Goal: Information Seeking & Learning: Learn about a topic

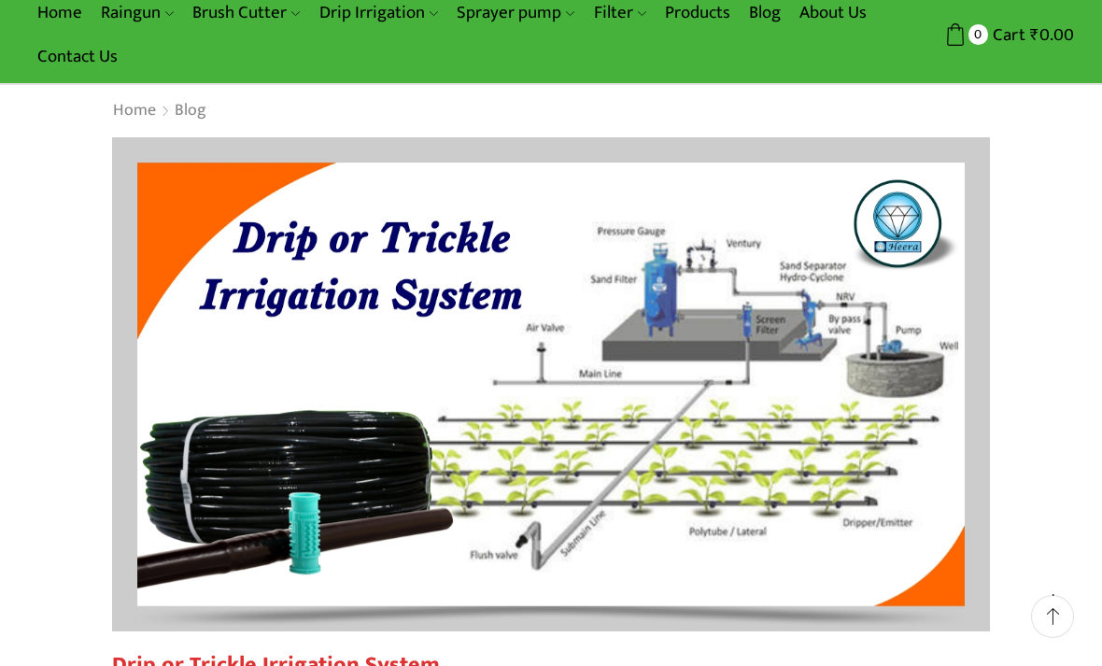
scroll to position [116, 0]
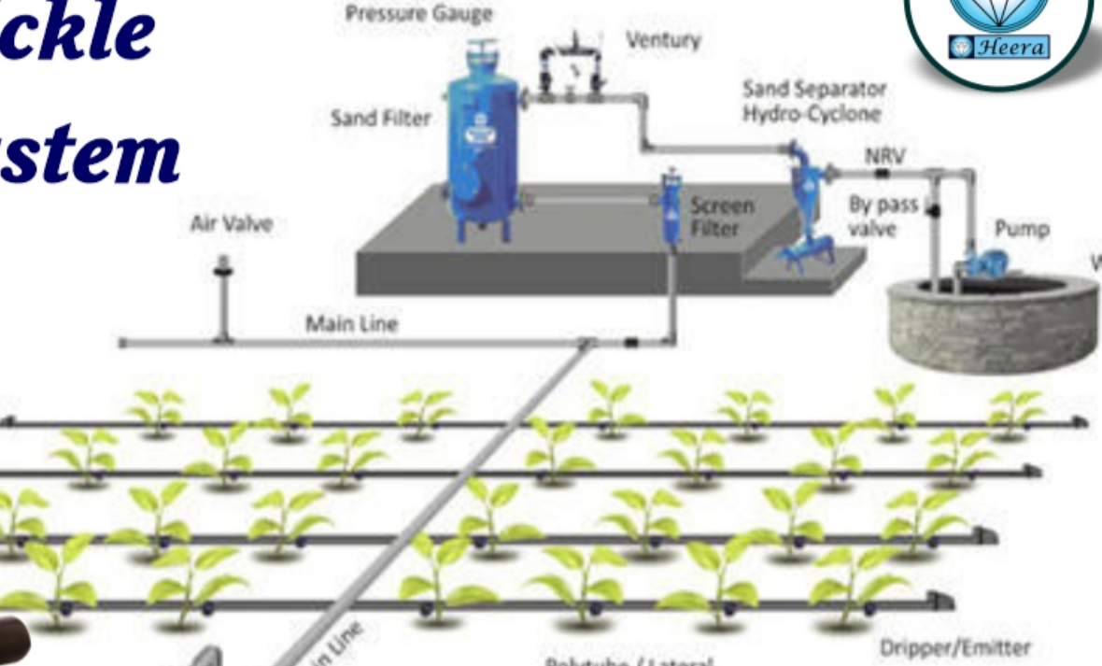
click at [114, 212] on img at bounding box center [551, 350] width 878 height 494
click at [112, 185] on img at bounding box center [551, 350] width 878 height 494
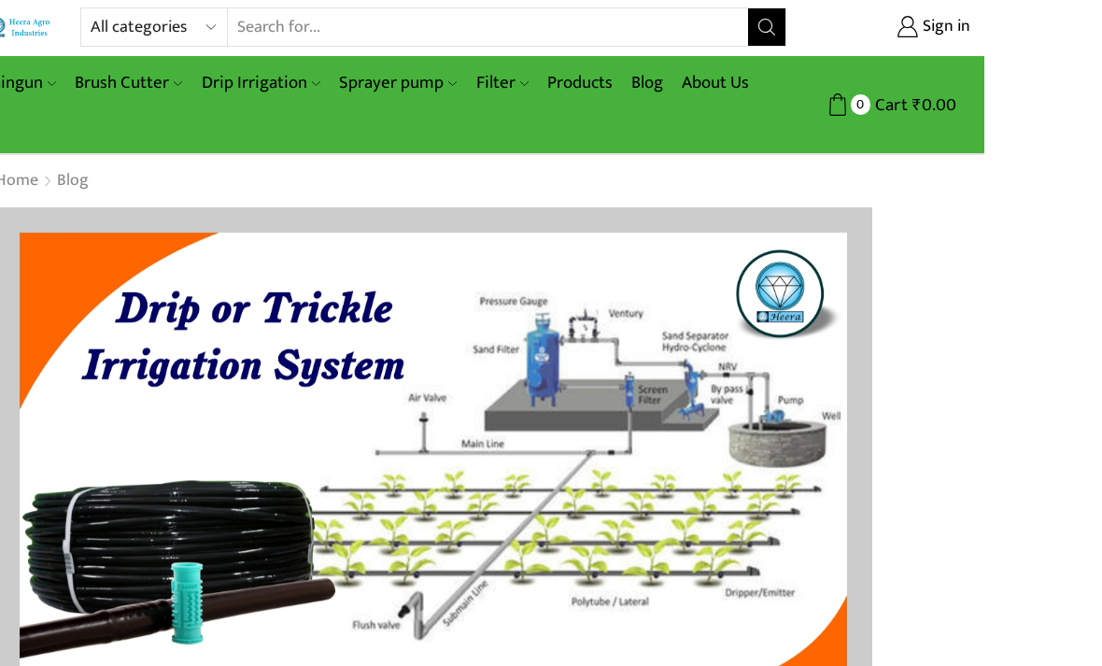
scroll to position [57, 0]
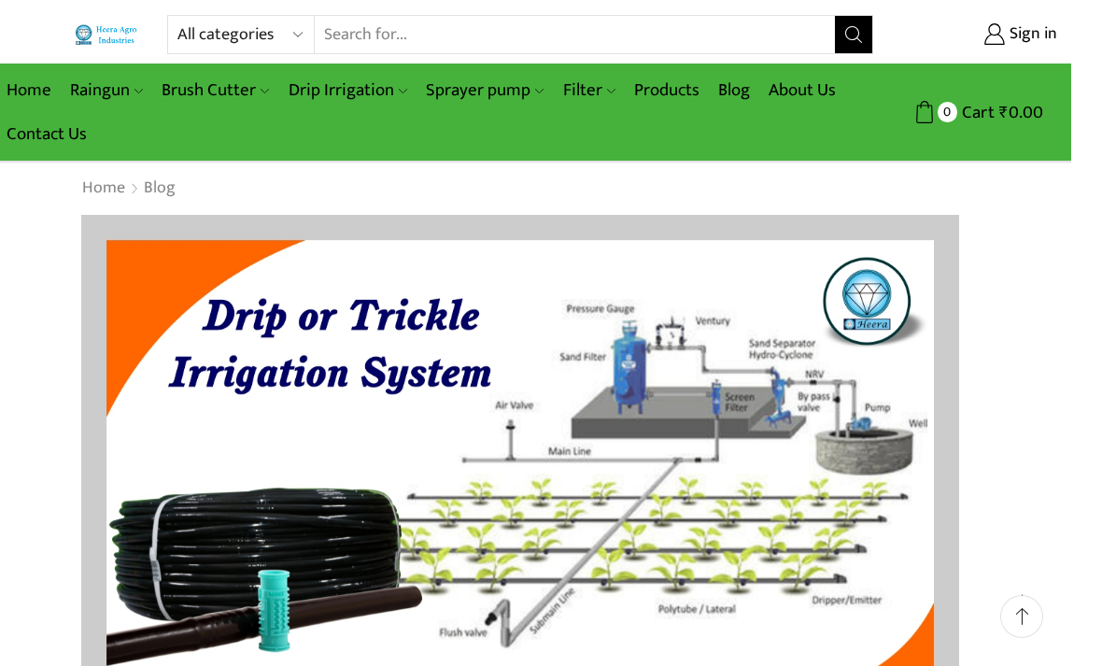
scroll to position [23, 0]
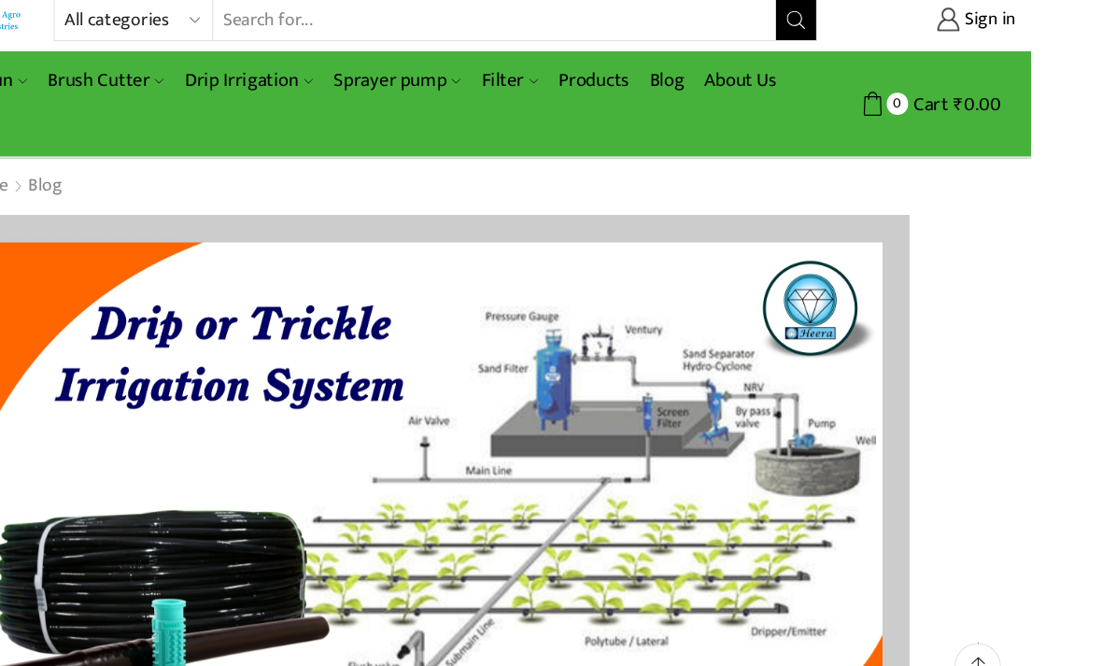
scroll to position [10, 0]
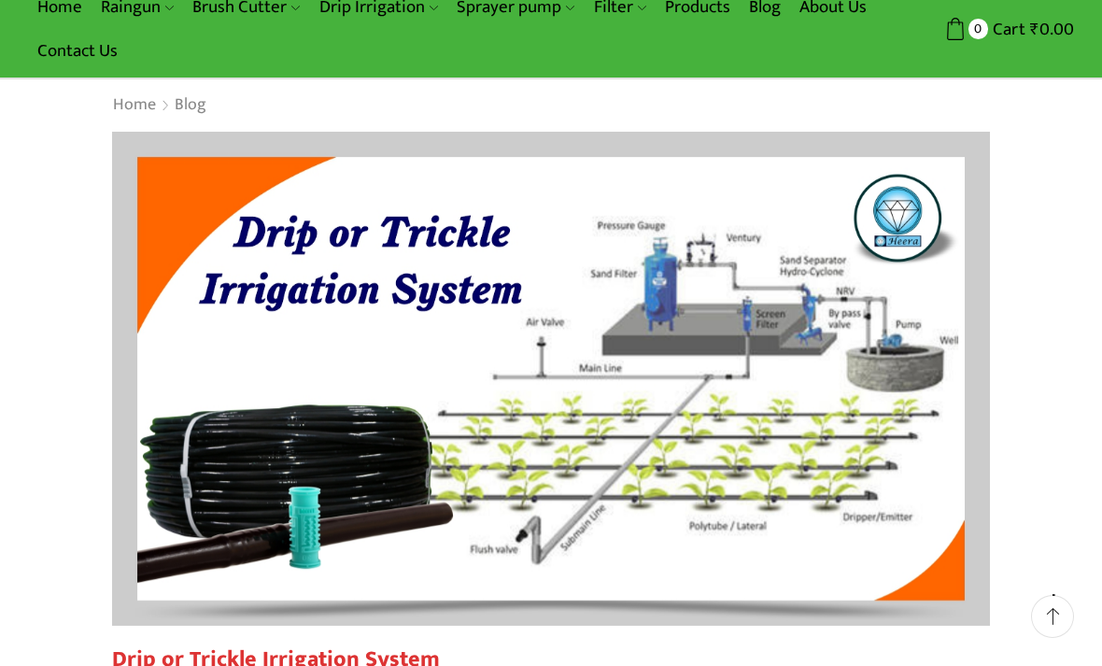
scroll to position [0, 0]
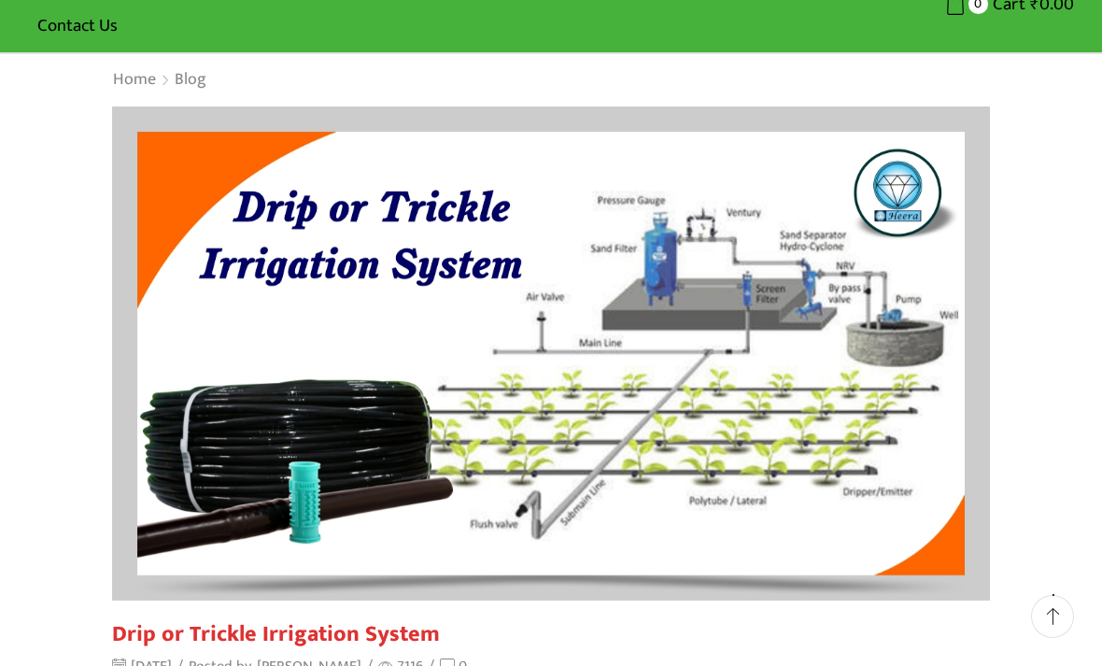
scroll to position [142, 0]
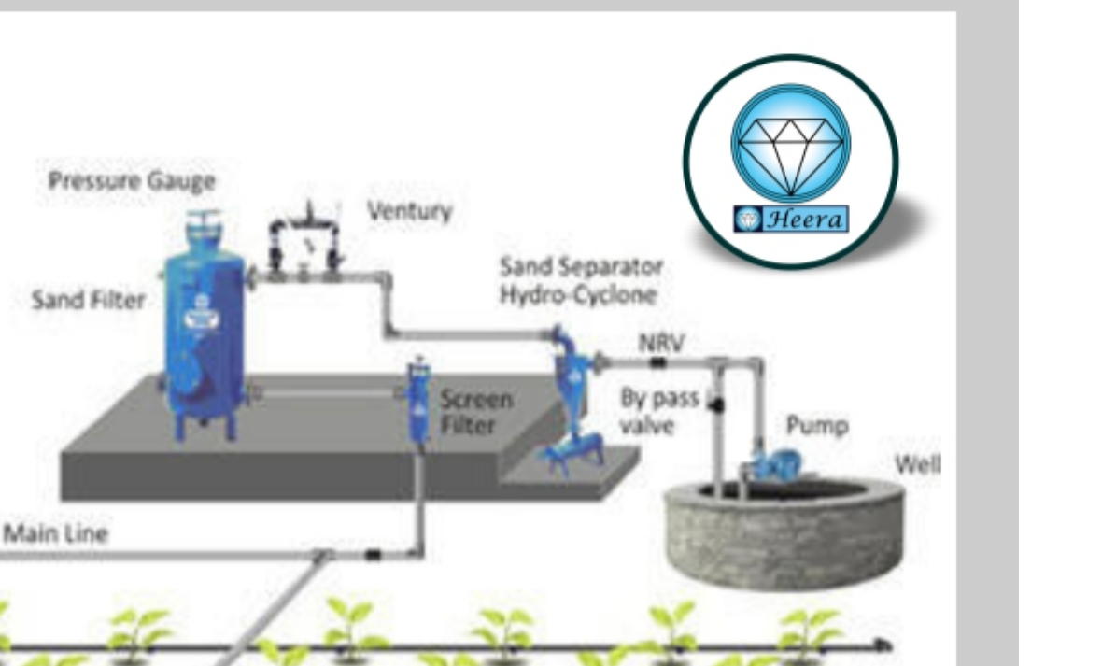
click at [217, 225] on img at bounding box center [551, 324] width 878 height 494
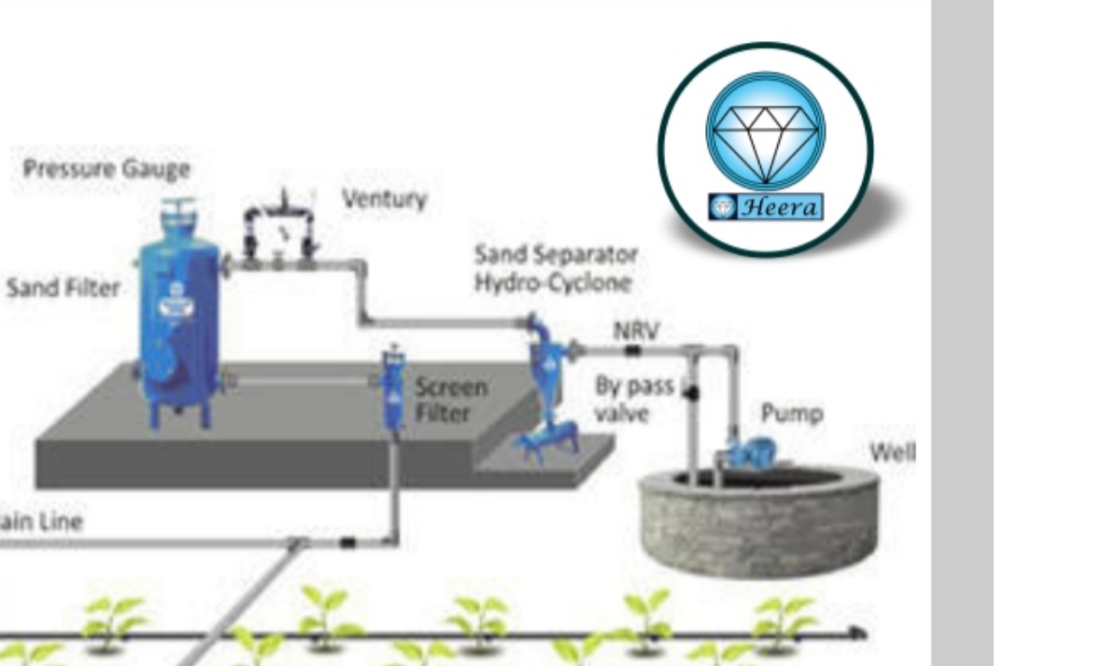
click at [112, 124] on img at bounding box center [551, 324] width 878 height 494
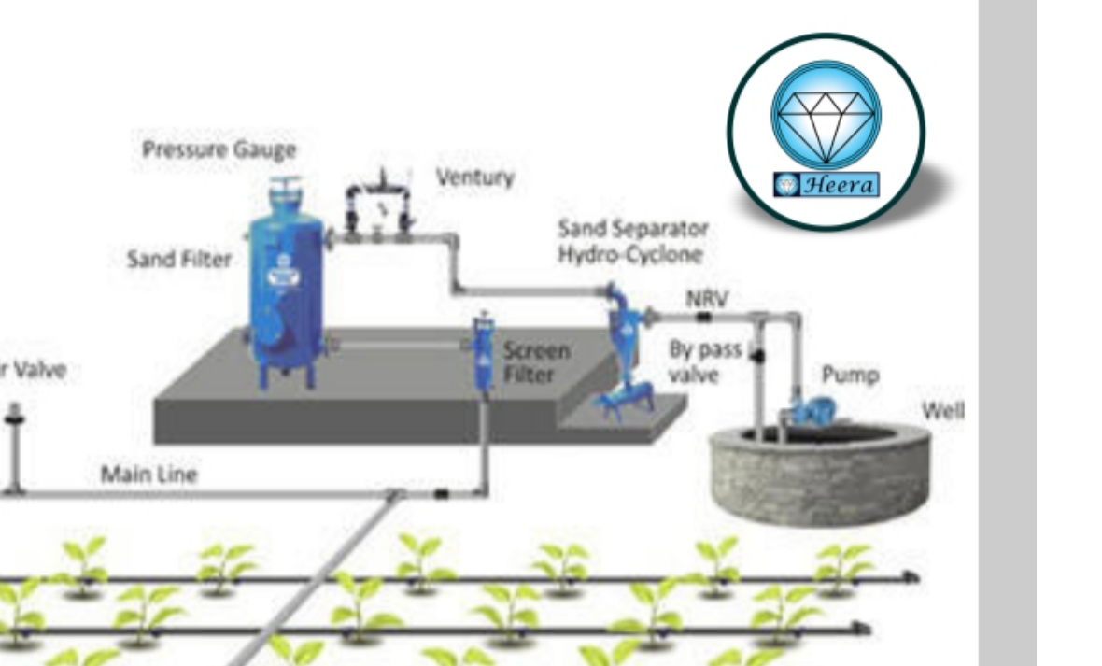
click at [283, 274] on img at bounding box center [551, 324] width 878 height 494
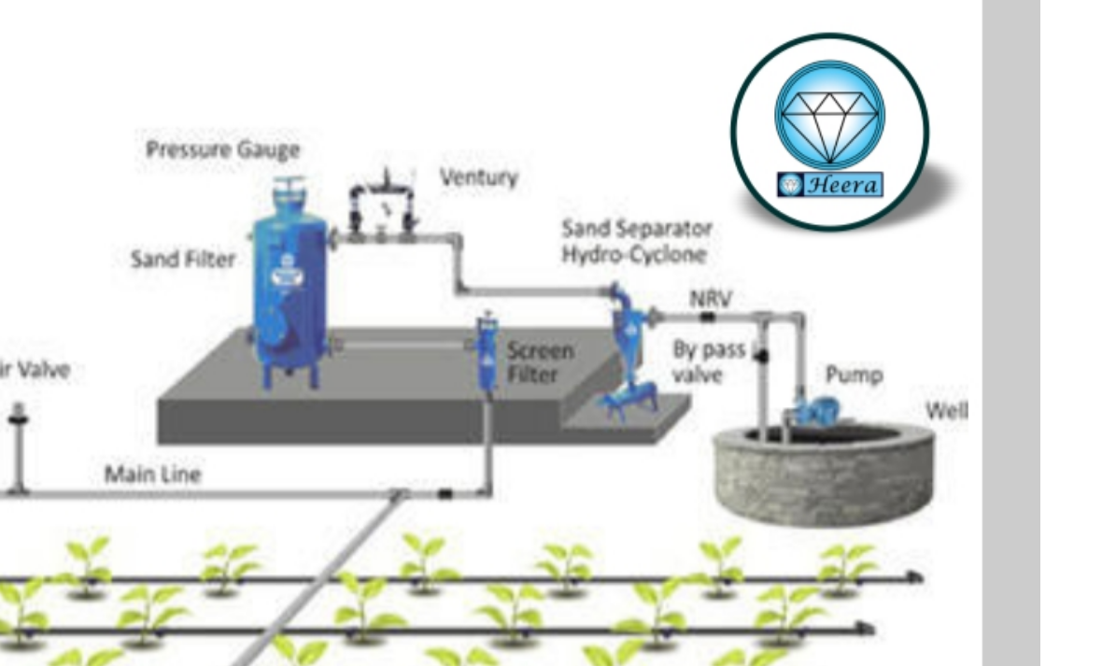
click at [139, 125] on img at bounding box center [551, 324] width 878 height 494
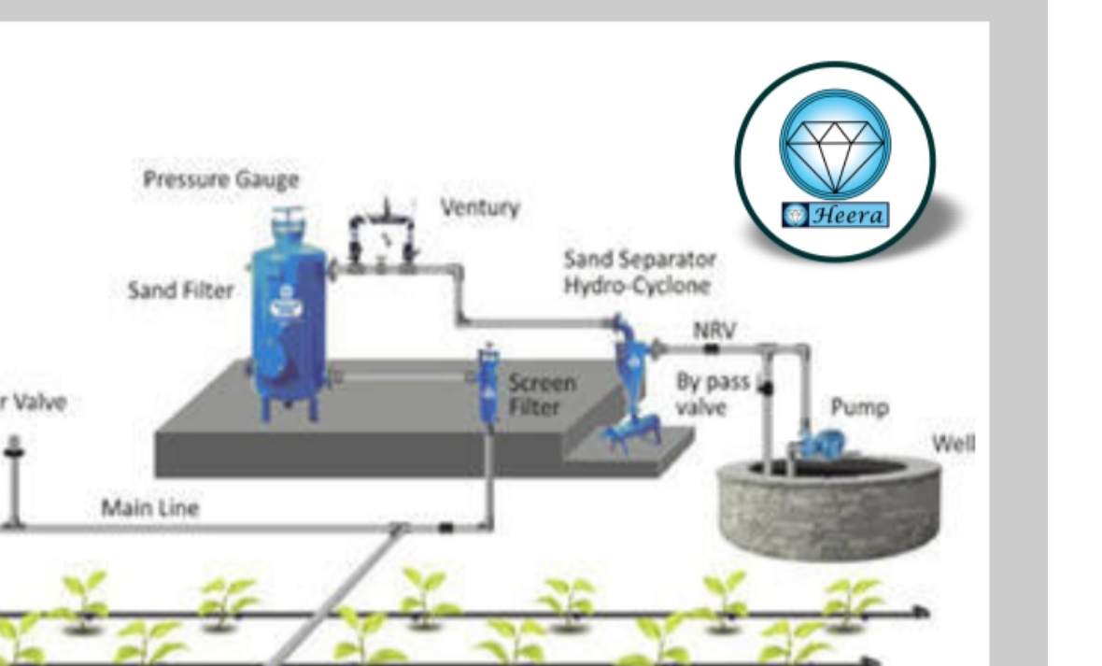
click at [112, 77] on img at bounding box center [551, 324] width 878 height 494
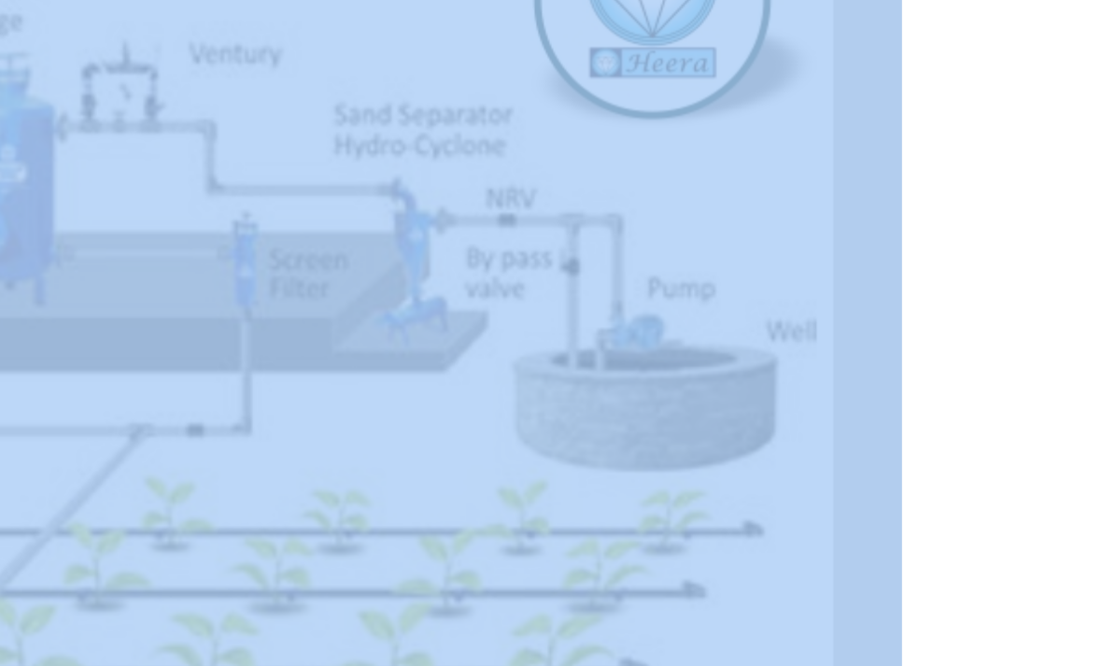
click at [112, 92] on img at bounding box center [551, 324] width 878 height 494
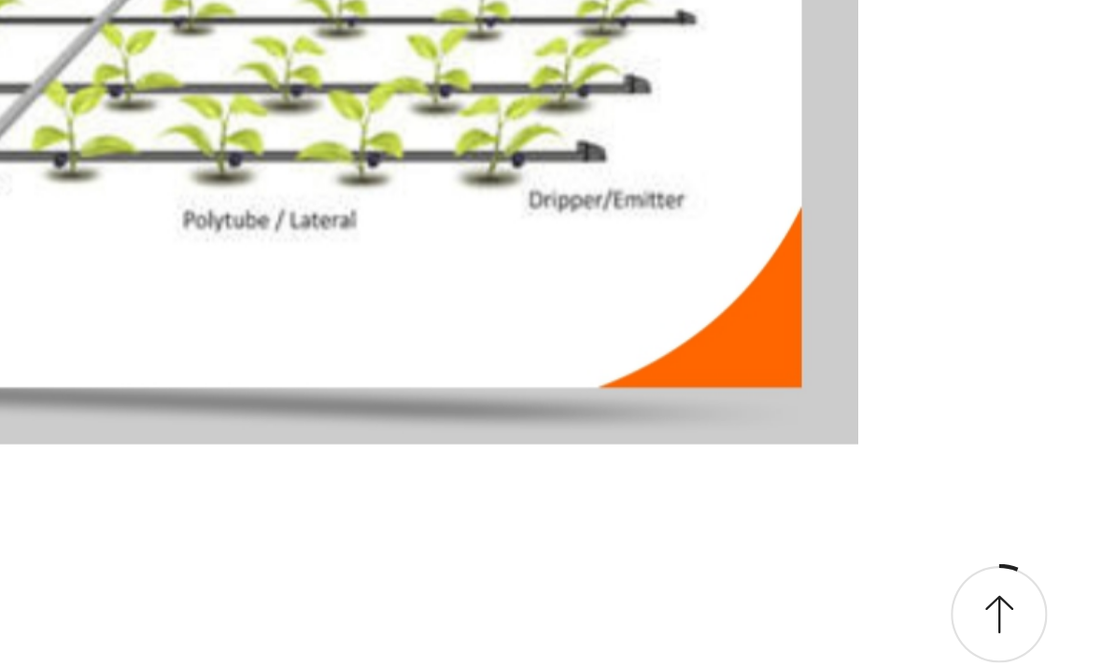
scroll to position [178, 0]
